Goal: Task Accomplishment & Management: Manage account settings

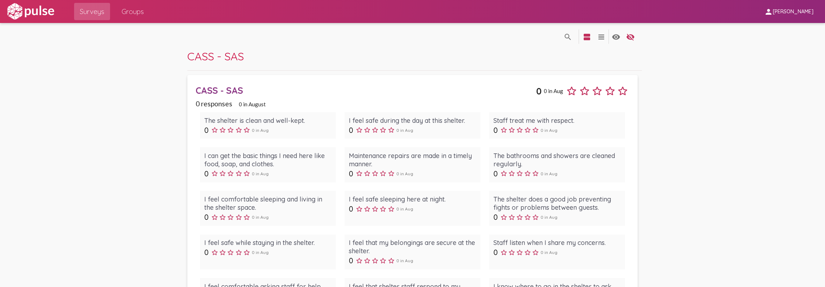
click at [202, 92] on div "CASS - SAS" at bounding box center [366, 90] width 340 height 11
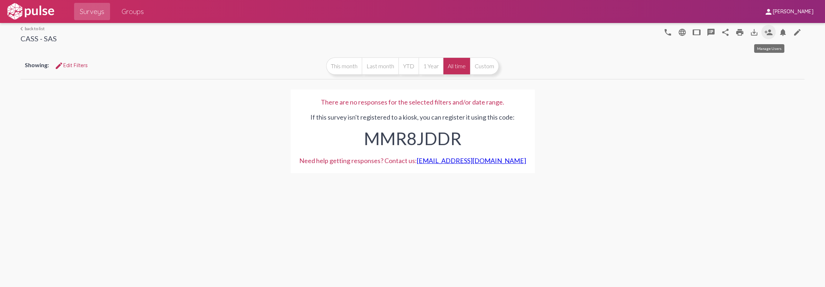
click at [771, 34] on mat-icon "person_add" at bounding box center [768, 32] width 9 height 9
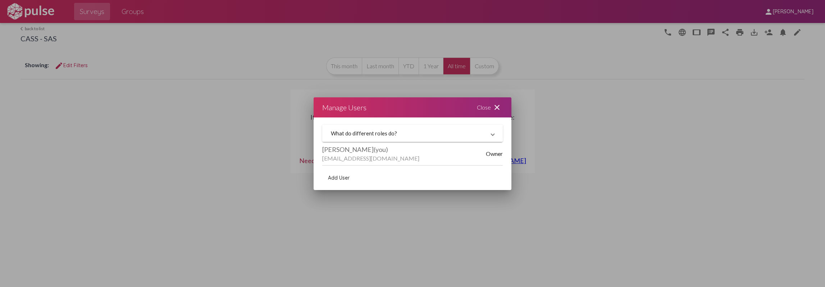
click at [384, 136] on mat-panel-title "What do different roles do?" at bounding box center [408, 133] width 155 height 6
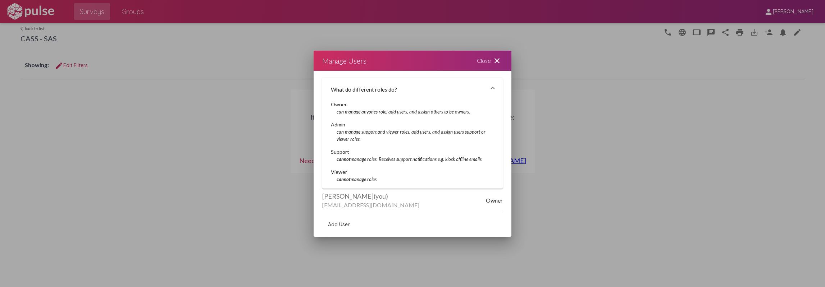
click at [497, 58] on mat-icon "close" at bounding box center [496, 60] width 9 height 9
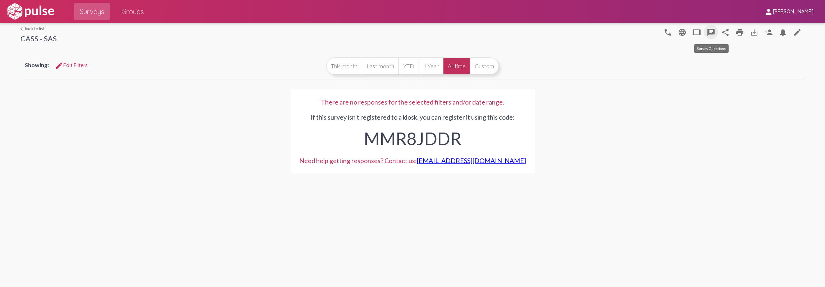
click at [707, 29] on mat-icon "speaker_notes" at bounding box center [710, 32] width 9 height 9
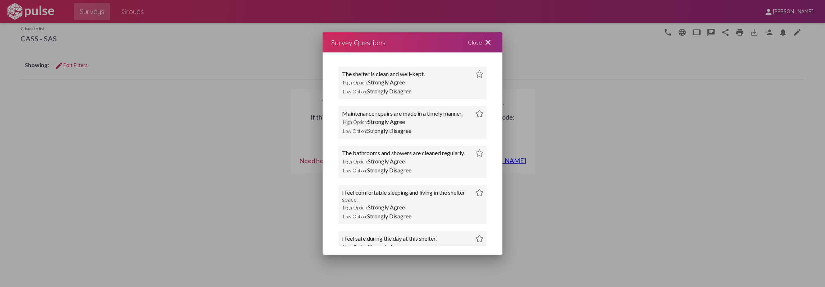
click at [487, 40] on mat-icon "close" at bounding box center [487, 42] width 9 height 9
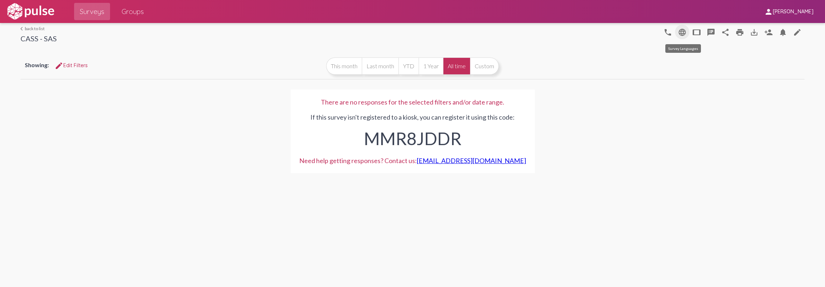
click at [684, 34] on mat-icon "language" at bounding box center [682, 32] width 9 height 9
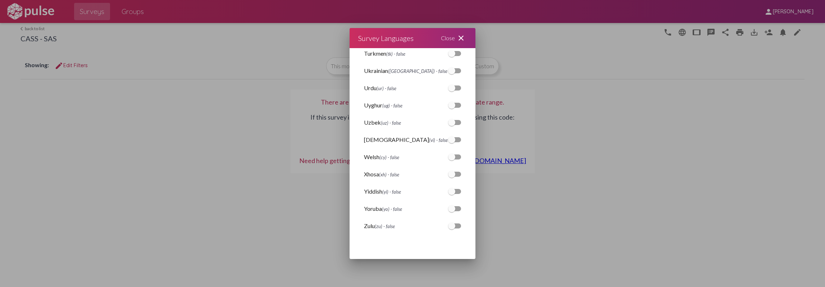
scroll to position [1533, 0]
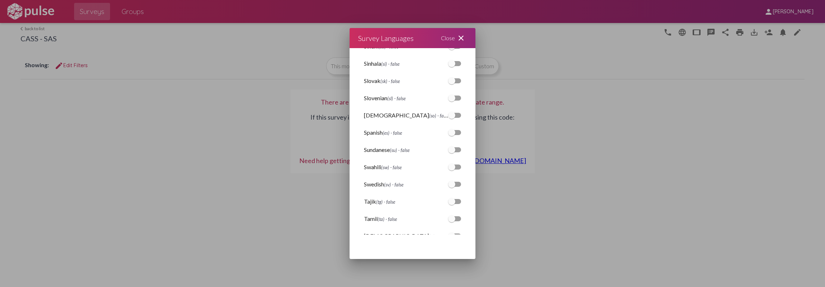
click at [448, 135] on div at bounding box center [451, 132] width 7 height 7
click at [451, 135] on input "checkbox" at bounding box center [451, 135] width 0 height 0
checkbox input "true"
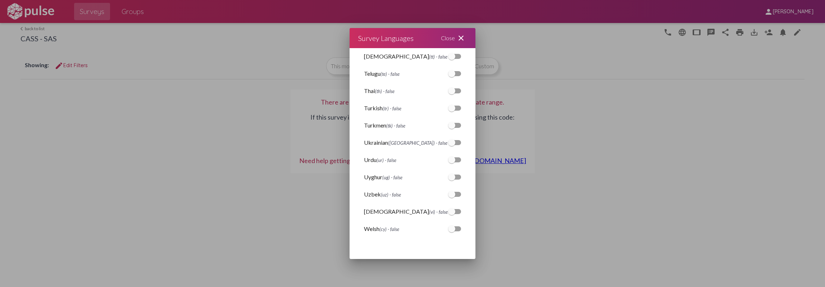
scroll to position [1785, 0]
click at [462, 40] on mat-icon "close" at bounding box center [460, 38] width 9 height 9
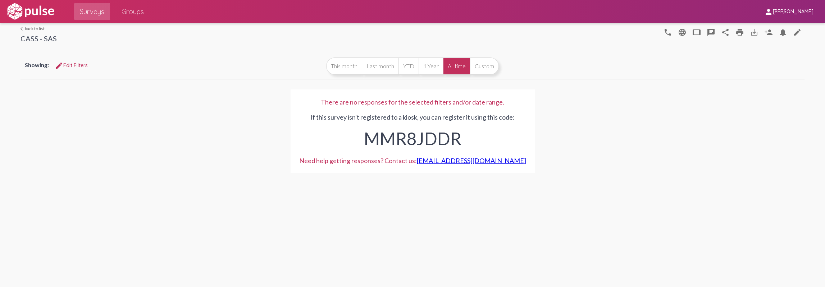
click at [44, 30] on link "arrow_back_ios back to list" at bounding box center [38, 28] width 36 height 5
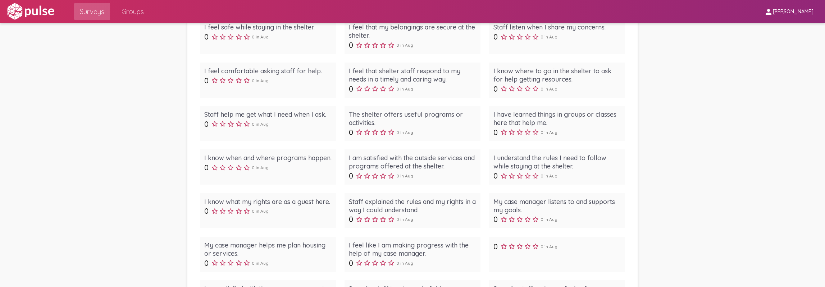
scroll to position [359, 0]
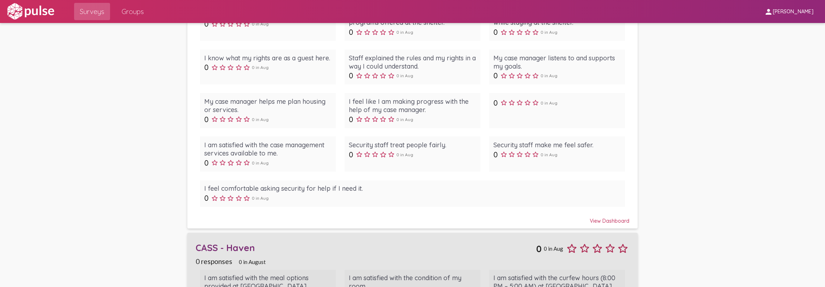
click at [228, 247] on div "CASS - Haven" at bounding box center [366, 247] width 340 height 11
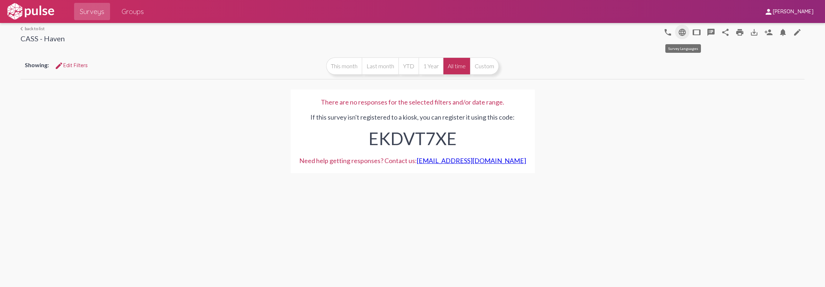
click at [680, 32] on mat-icon "language" at bounding box center [682, 32] width 9 height 9
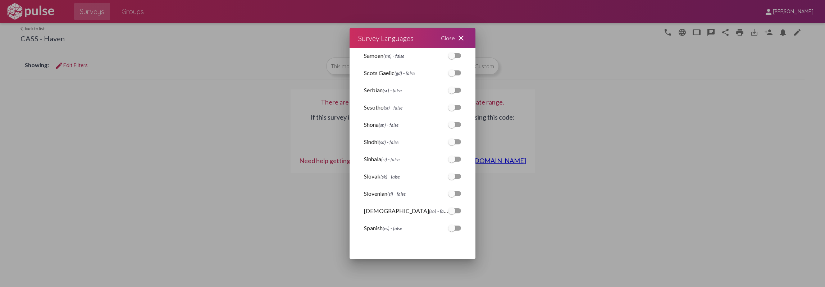
scroll to position [1510, 0]
click at [448, 210] on div at bounding box center [451, 208] width 7 height 7
click at [451, 211] on input "checkbox" at bounding box center [451, 211] width 0 height 0
checkbox input "true"
click at [523, 210] on div at bounding box center [412, 143] width 825 height 287
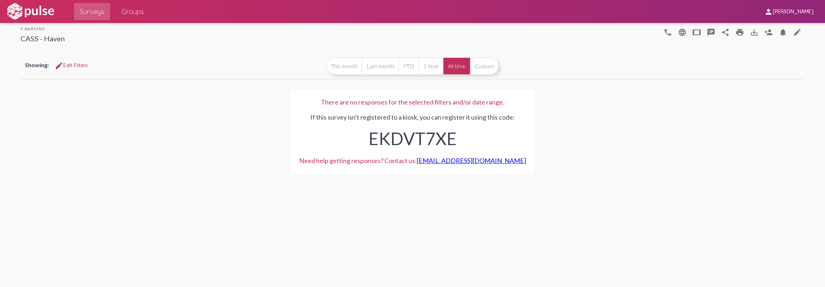
click at [30, 27] on div "arrow_back_ios back to list CASS - Haven phone language tablet speaker_notes sh…" at bounding box center [411, 34] width 783 height 22
click at [30, 27] on link "arrow_back_ios back to list" at bounding box center [42, 28] width 44 height 5
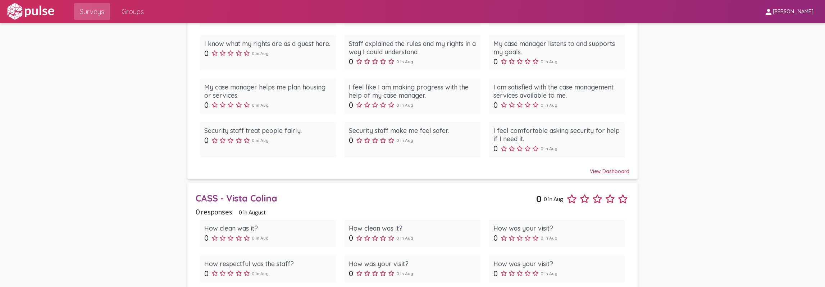
scroll to position [1042, 0]
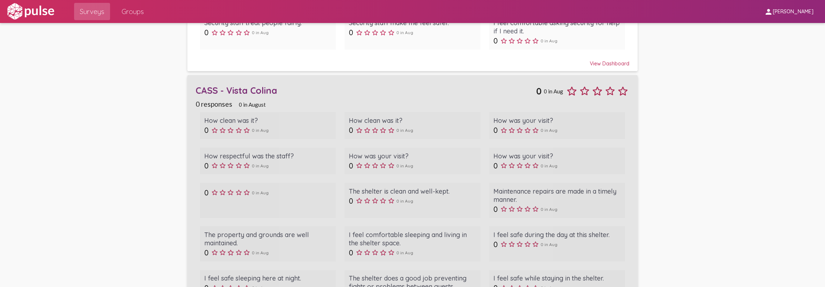
click at [217, 87] on div "CASS - Vista Colina" at bounding box center [366, 90] width 340 height 11
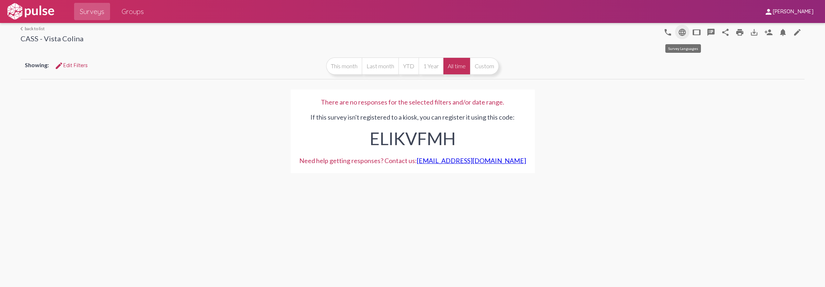
click at [684, 31] on mat-icon "language" at bounding box center [682, 32] width 9 height 9
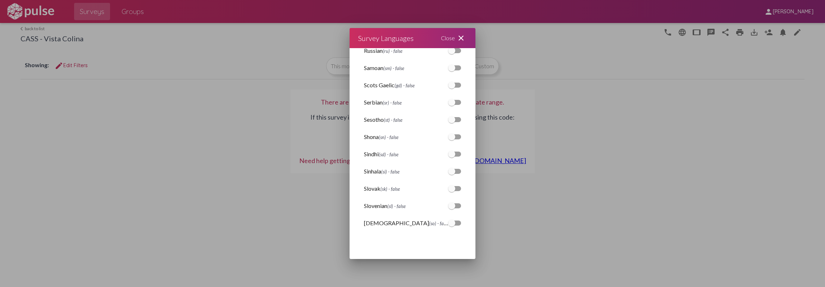
scroll to position [1497, 0]
click at [448, 170] on div at bounding box center [451, 168] width 7 height 7
click at [451, 171] on input "checkbox" at bounding box center [451, 171] width 0 height 0
checkbox input "true"
click at [639, 208] on div at bounding box center [412, 143] width 825 height 287
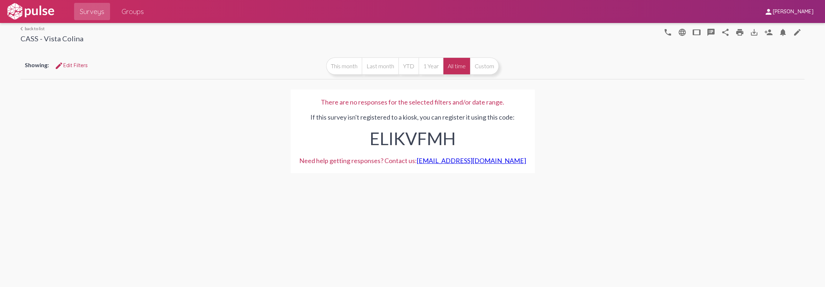
click at [35, 24] on div "arrow_back_ios back to list CASS - Vista Colina phone language tablet speaker_n…" at bounding box center [411, 34] width 783 height 22
click at [35, 25] on div "arrow_back_ios back to list CASS - Vista Colina phone language tablet speaker_n…" at bounding box center [411, 34] width 783 height 22
click at [35, 27] on link "arrow_back_ios back to list" at bounding box center [51, 28] width 63 height 5
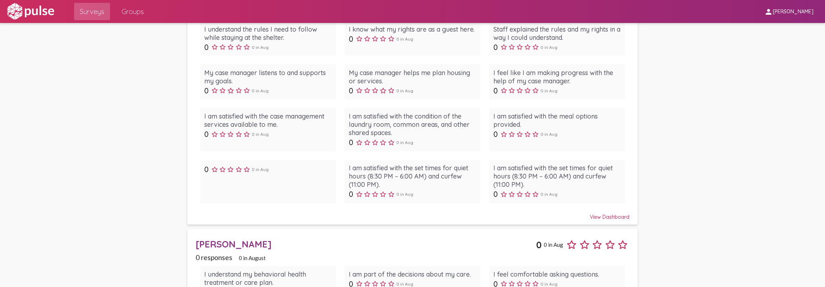
scroll to position [1581, 0]
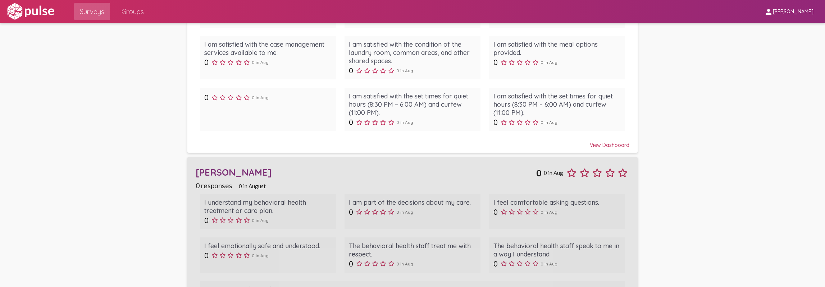
click at [229, 167] on div "[PERSON_NAME]" at bounding box center [366, 172] width 340 height 11
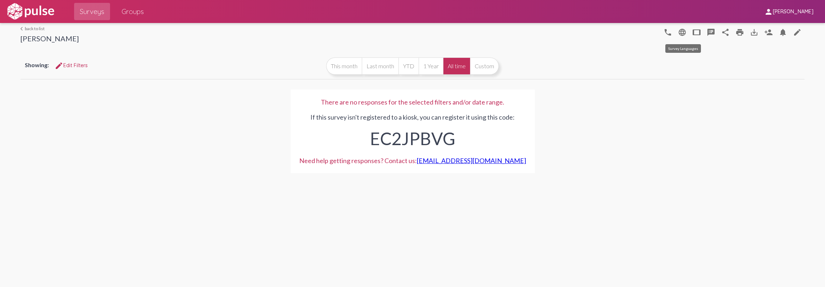
click at [683, 34] on mat-icon "language" at bounding box center [682, 32] width 9 height 9
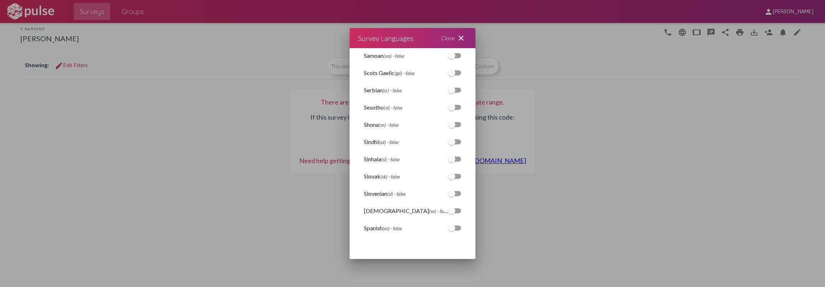
scroll to position [1546, 0]
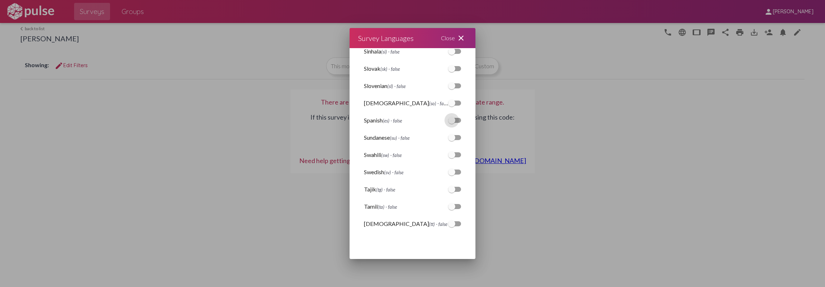
click at [448, 120] on div at bounding box center [451, 120] width 7 height 7
click at [451, 123] on input "checkbox" at bounding box center [451, 123] width 0 height 0
checkbox input "true"
click at [543, 62] on div at bounding box center [412, 143] width 825 height 287
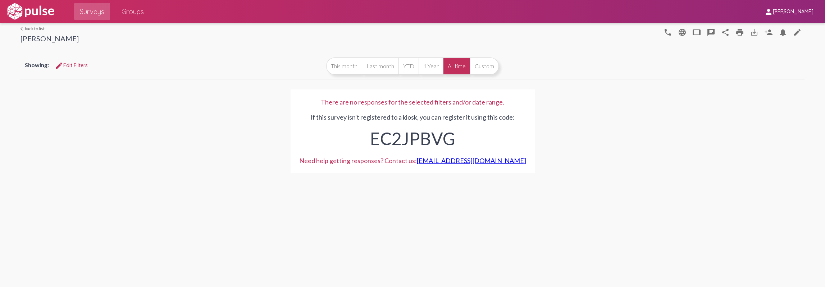
click at [36, 26] on link "arrow_back_ios back to list" at bounding box center [49, 28] width 58 height 5
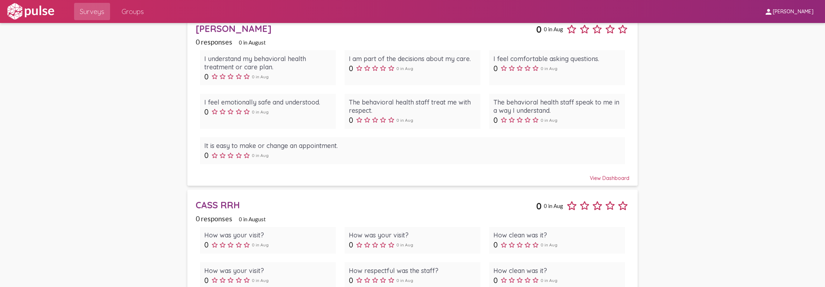
scroll to position [1581, 0]
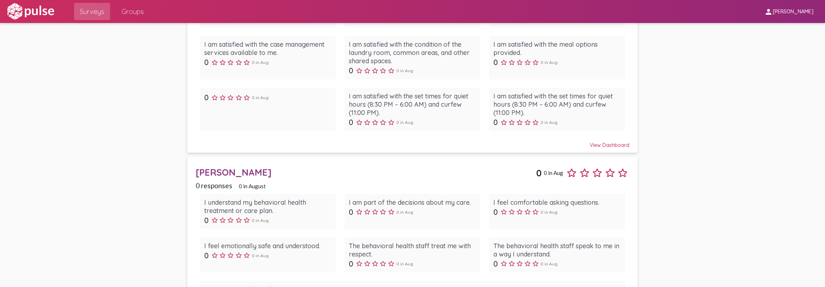
click at [203, 167] on div "[PERSON_NAME]" at bounding box center [366, 172] width 340 height 11
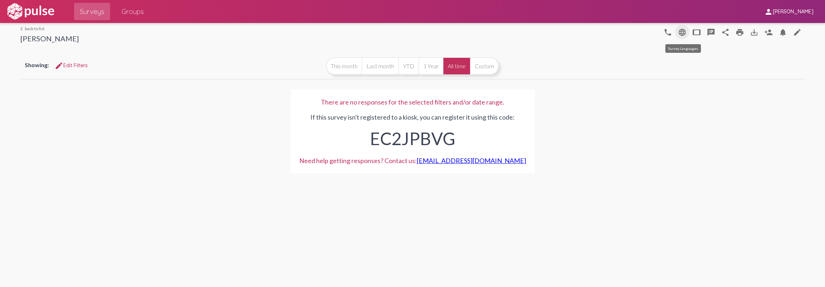
click at [680, 31] on mat-icon "language" at bounding box center [682, 32] width 9 height 9
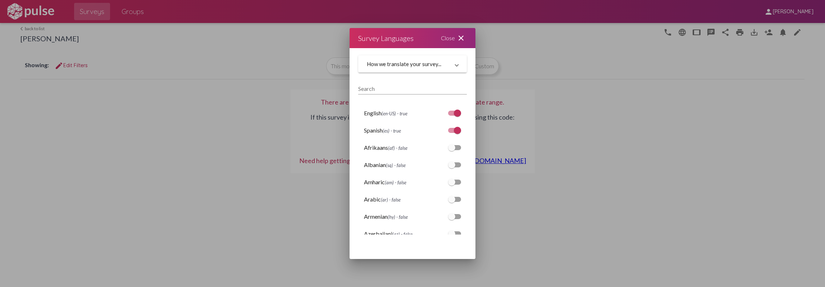
click at [552, 95] on div at bounding box center [412, 143] width 825 height 287
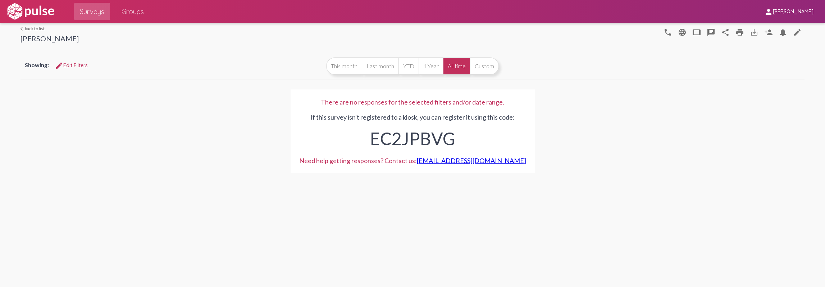
click at [27, 31] on div "arrow_back_ios back to list [PERSON_NAME]" at bounding box center [49, 35] width 58 height 19
click at [29, 29] on link "arrow_back_ios back to list" at bounding box center [49, 28] width 58 height 5
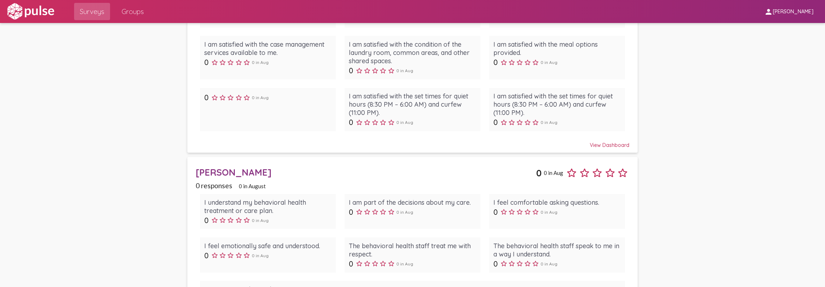
scroll to position [1797, 0]
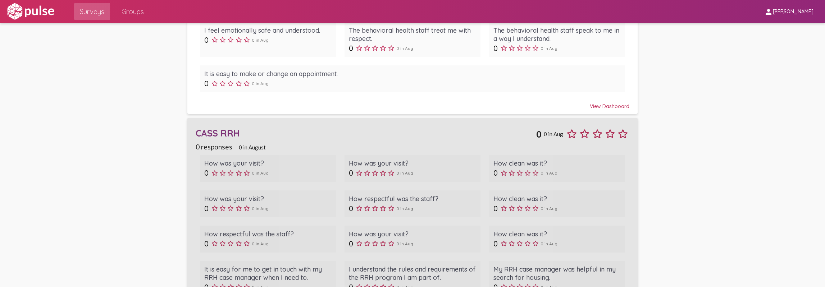
click at [229, 128] on div "CASS RRH" at bounding box center [366, 133] width 340 height 11
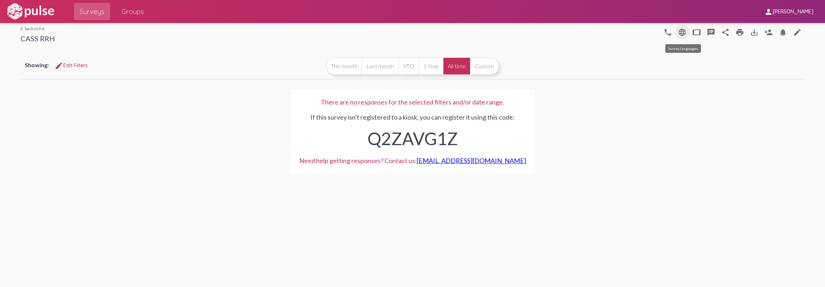
click at [685, 36] on mat-icon "language" at bounding box center [682, 32] width 9 height 9
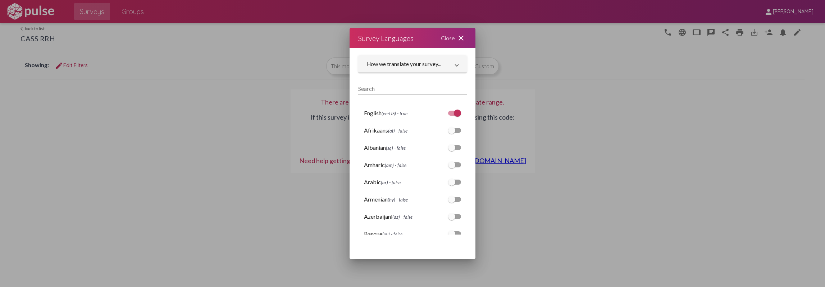
scroll to position [36, 0]
click at [388, 53] on input "Search" at bounding box center [412, 53] width 109 height 6
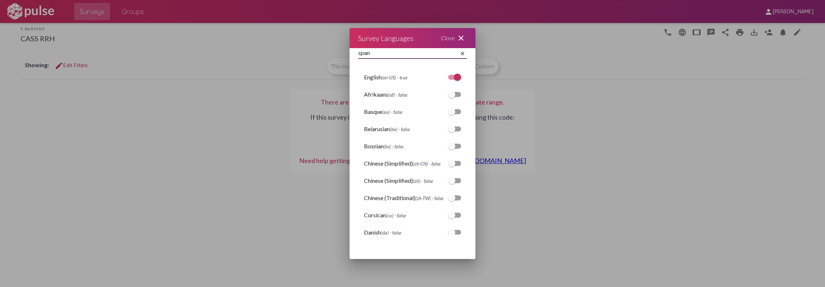
scroll to position [0, 0]
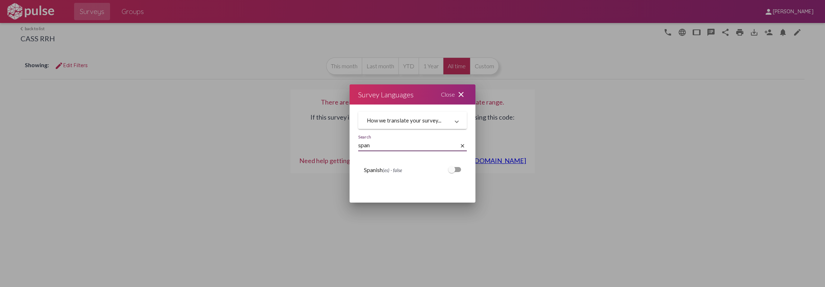
type input "span"
click at [453, 172] on div at bounding box center [451, 169] width 7 height 7
click at [451, 172] on input "checkbox" at bounding box center [451, 172] width 0 height 0
checkbox input "true"
click at [461, 93] on mat-icon "close" at bounding box center [460, 94] width 9 height 9
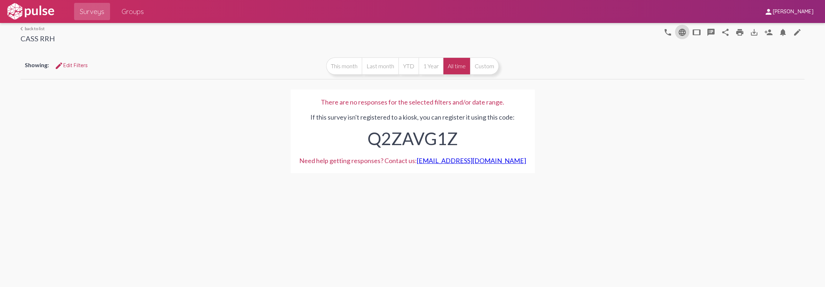
click at [35, 27] on link "arrow_back_ios back to list" at bounding box center [37, 28] width 35 height 5
